Goal: Task Accomplishment & Management: Use online tool/utility

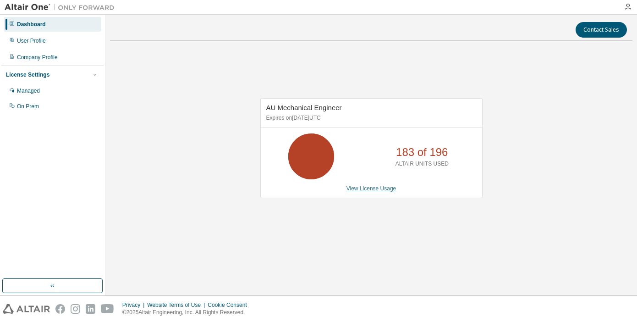
click at [376, 190] on link "View License Usage" at bounding box center [372, 188] width 50 height 6
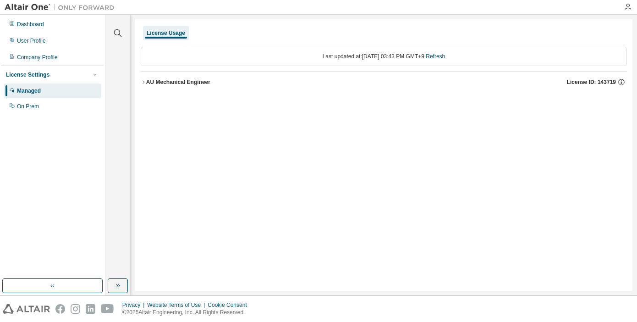
click at [143, 83] on icon "button" at bounding box center [144, 82] width 6 height 6
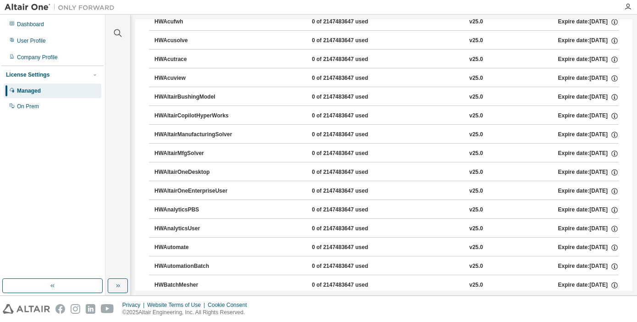
scroll to position [275, 0]
